Goal: Obtain resource: Download file/media

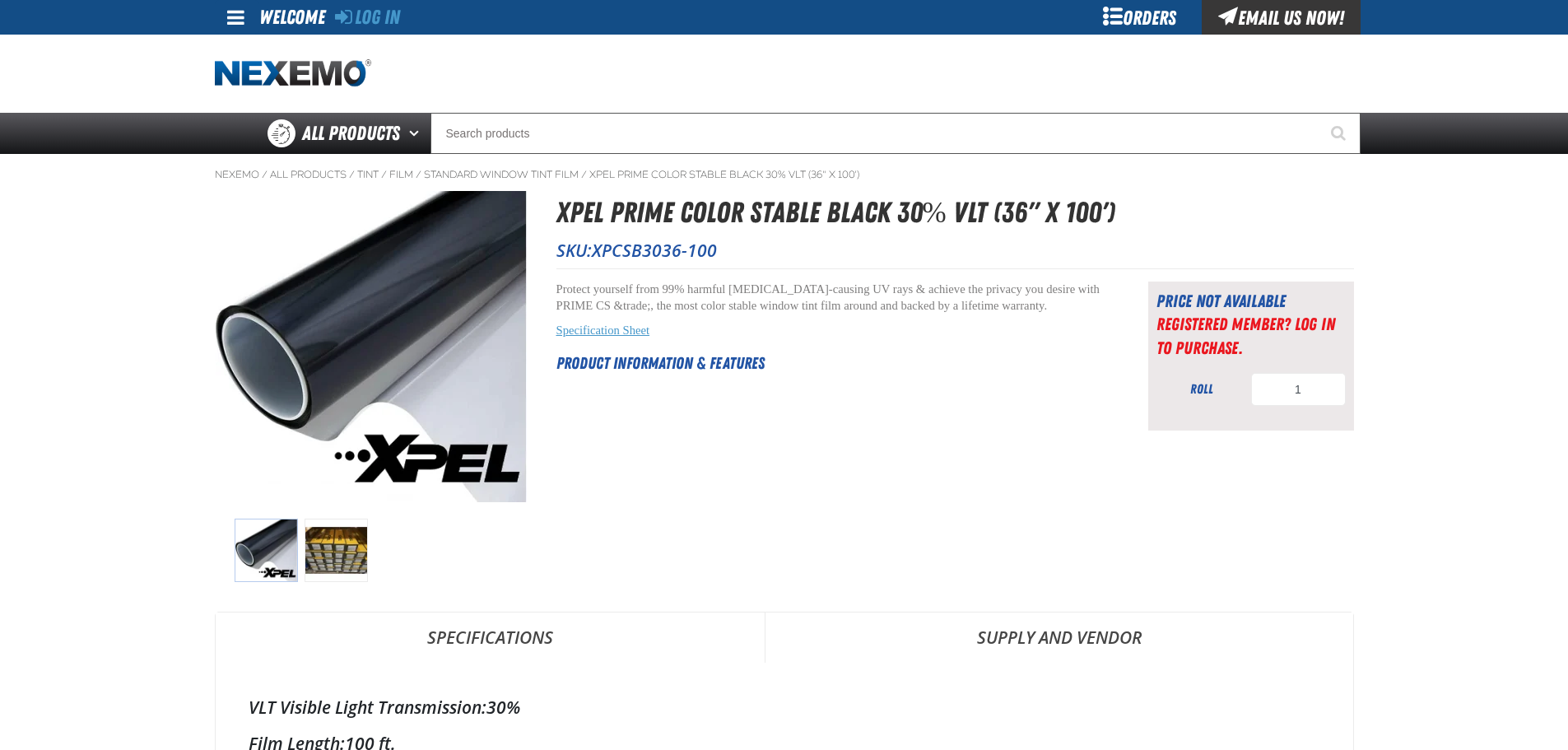
click at [599, 333] on link "Specification Sheet" at bounding box center [603, 330] width 93 height 14
click at [603, 343] on link "Specification Sheet" at bounding box center [603, 342] width 93 height 14
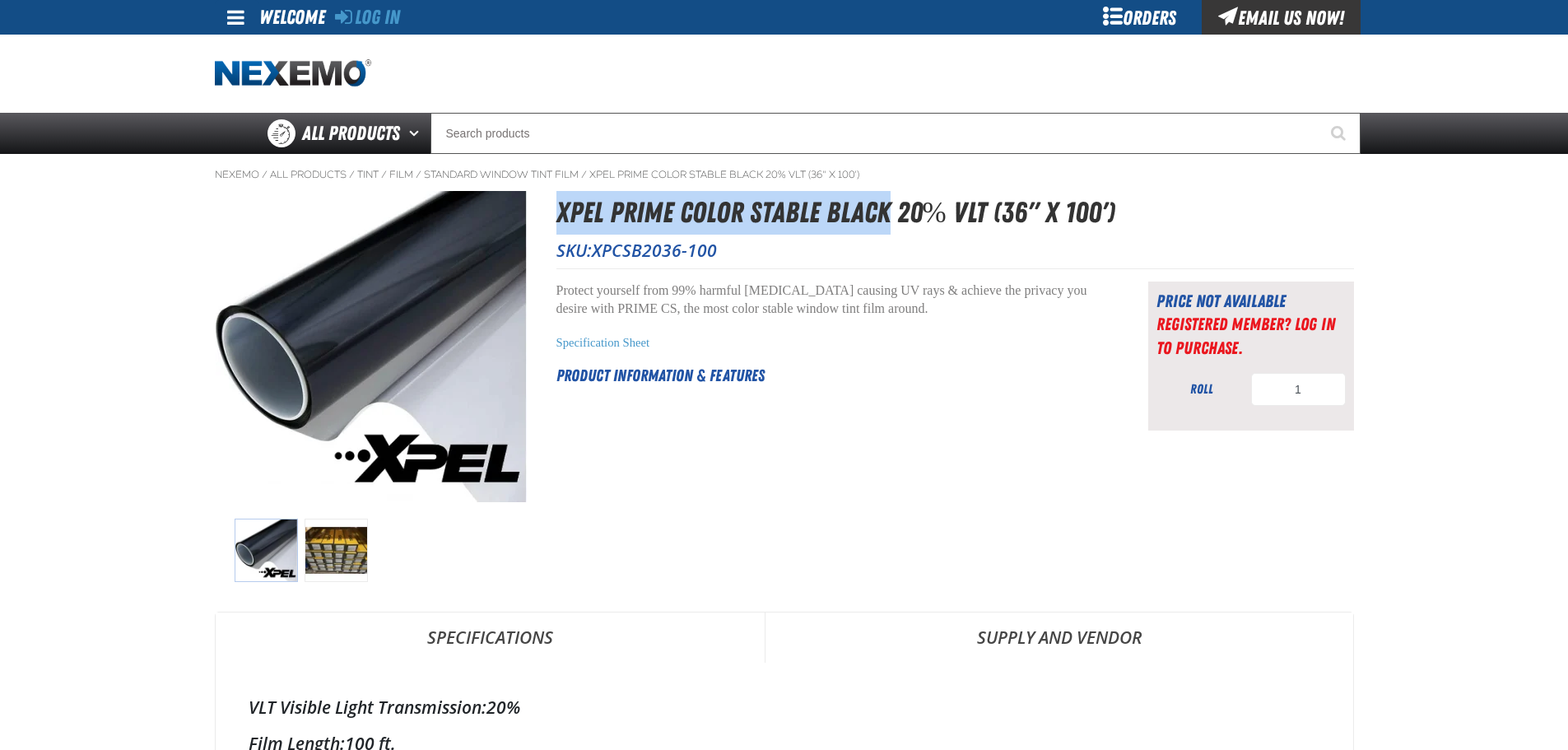
drag, startPoint x: 557, startPoint y: 211, endPoint x: 889, endPoint y: 213, distance: 332.0
click at [889, 213] on h1 "XPEL PRIME Color Stable Black 20% VLT (36" x 100')" at bounding box center [955, 212] width 798 height 44
copy h1 "XPEL PRIME Color Stable Black"
